Goal: Task Accomplishment & Management: Complete application form

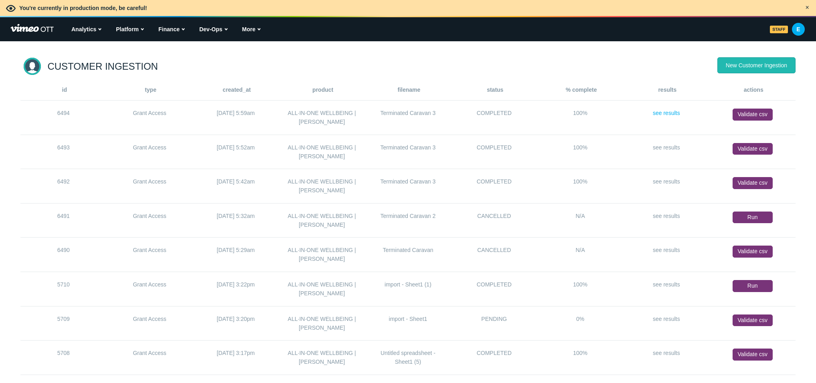
click at [663, 112] on link "see results" at bounding box center [666, 113] width 27 height 6
click at [775, 67] on link "New Customer Ingestion" at bounding box center [756, 65] width 78 height 16
click at [670, 146] on link "see results" at bounding box center [666, 147] width 27 height 6
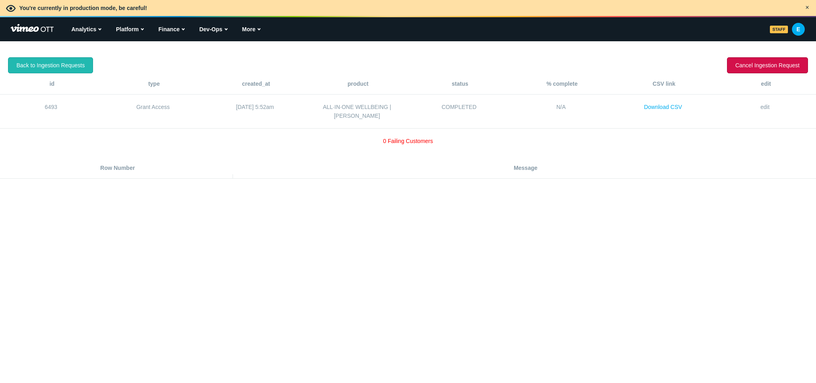
click at [669, 107] on link "Download CSV" at bounding box center [663, 107] width 38 height 6
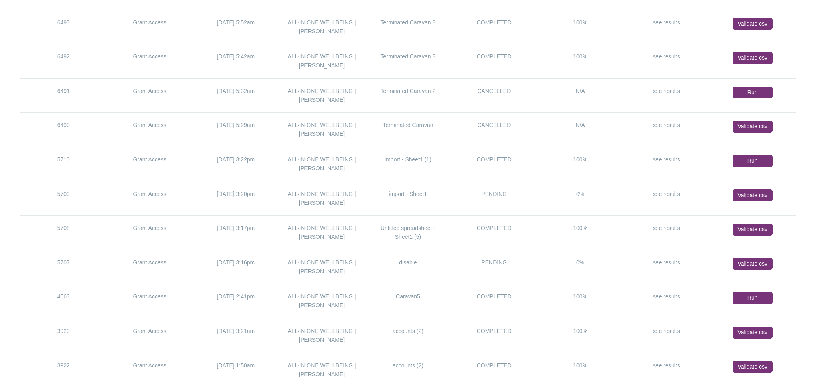
scroll to position [131, 0]
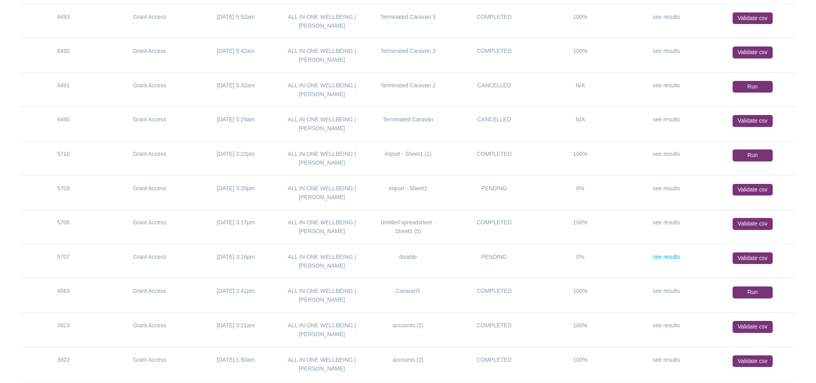
click at [671, 259] on link "see results" at bounding box center [666, 257] width 27 height 6
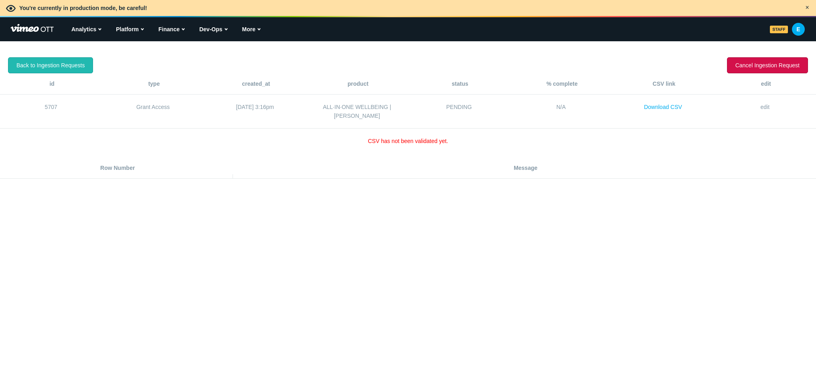
click at [652, 107] on link "Download CSV" at bounding box center [663, 107] width 38 height 6
click at [53, 71] on link "Back to Ingestion Requests" at bounding box center [50, 65] width 85 height 16
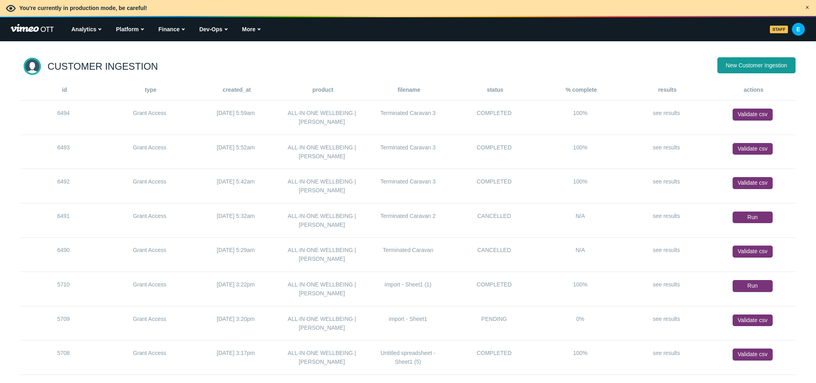
click at [759, 64] on link "New Customer Ingestion" at bounding box center [756, 65] width 78 height 16
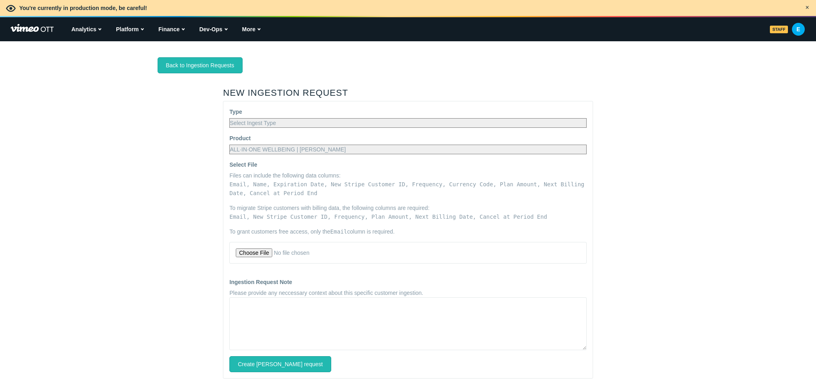
click at [326, 120] on select "Select Ingest Type Stripe Migration Grant Access" at bounding box center [407, 123] width 357 height 10
select select "IngestionRequest::BulkImport"
click at [229, 118] on select "Select Ingest Type Stripe Migration Grant Access" at bounding box center [407, 123] width 357 height 10
click at [312, 146] on select "ALL·IN·ONE WELLBEING | CARAVAN ALL·IN·ONE WELLBEING | CARAVAN Total GLP-1 Healt…" at bounding box center [407, 150] width 357 height 10
click at [229, 145] on select "ALL·IN·ONE WELLBEING | CARAVAN ALL·IN·ONE WELLBEING | CARAVAN Total GLP-1 Healt…" at bounding box center [407, 150] width 357 height 10
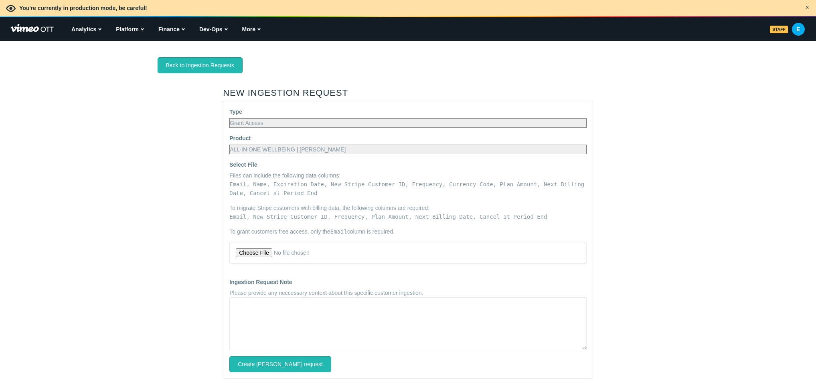
click at [342, 146] on select "ALL·IN·ONE WELLBEING | CARAVAN ALL·IN·ONE WELLBEING | CARAVAN Total GLP-1 Healt…" at bounding box center [407, 150] width 357 height 10
select select "189521"
click at [229, 145] on select "ALL·IN·ONE WELLBEING | CARAVAN ALL·IN·ONE WELLBEING | CARAVAN Total GLP-1 Healt…" at bounding box center [407, 150] width 357 height 10
click at [266, 256] on input "Select File" at bounding box center [408, 253] width 344 height 9
type input "C:\fakepath\disable_old_emails_Aug_25.csv"
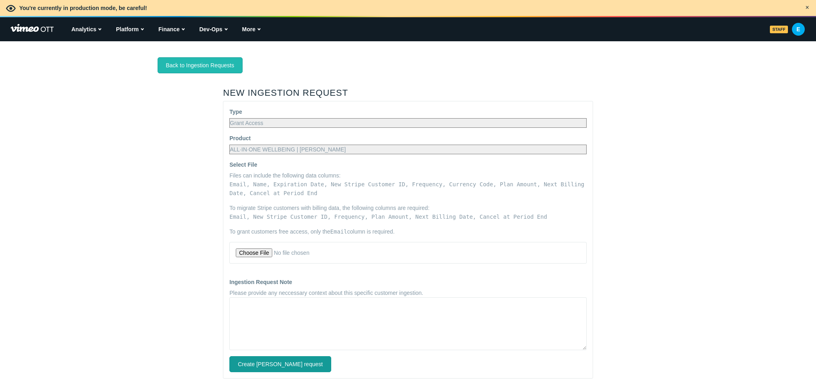
click at [283, 365] on input "Create [PERSON_NAME] request" at bounding box center [280, 364] width 102 height 16
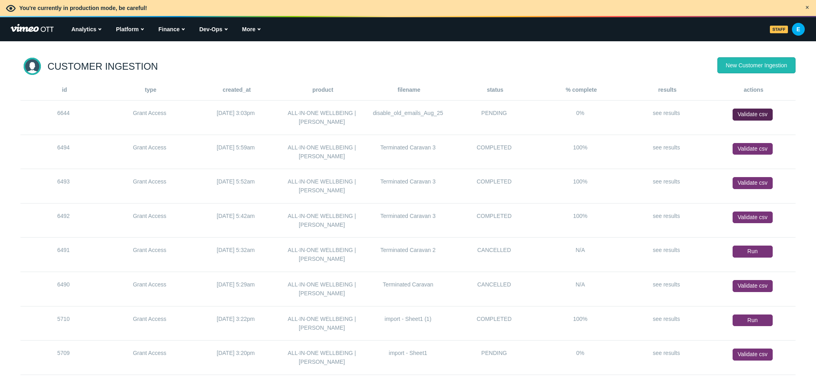
click at [751, 116] on link "Validate csv" at bounding box center [753, 115] width 40 height 12
click at [755, 119] on link "Run" at bounding box center [753, 115] width 40 height 12
click at [675, 115] on link "see results" at bounding box center [666, 113] width 27 height 6
